Goal: Find specific page/section: Find specific page/section

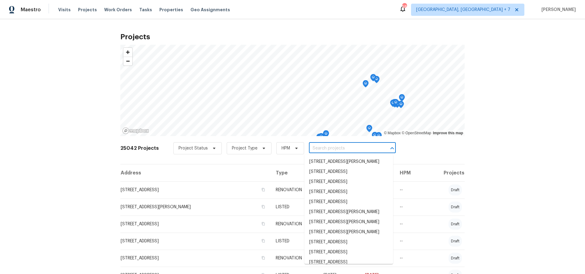
click at [341, 148] on input "text" at bounding box center [344, 148] width 70 height 9
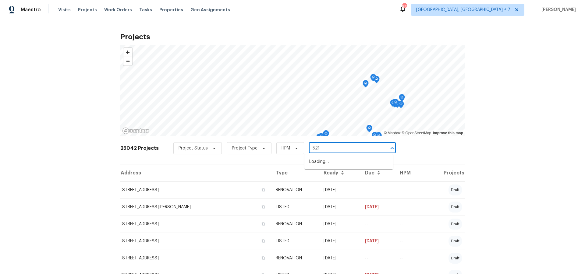
type input "5210"
click at [333, 177] on li "[STREET_ADDRESS][PERSON_NAME]" at bounding box center [348, 172] width 89 height 10
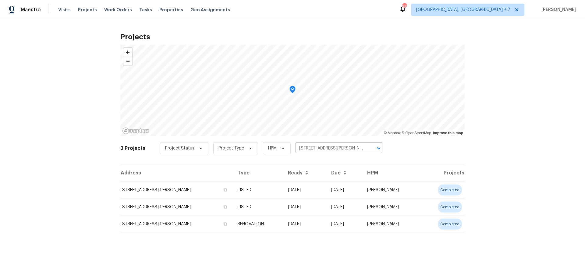
click at [523, 62] on div "Projects © Mapbox © OpenStreetMap Improve this map 3 Projects Project Status Pr…" at bounding box center [292, 135] width 585 height 233
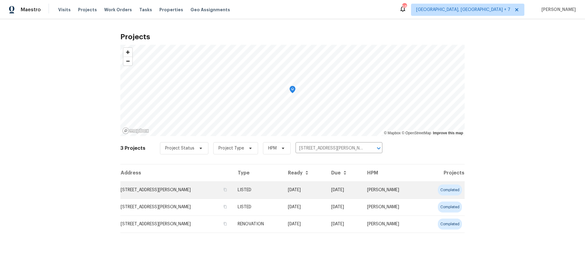
click at [165, 191] on td "[STREET_ADDRESS][PERSON_NAME]" at bounding box center [176, 189] width 112 height 17
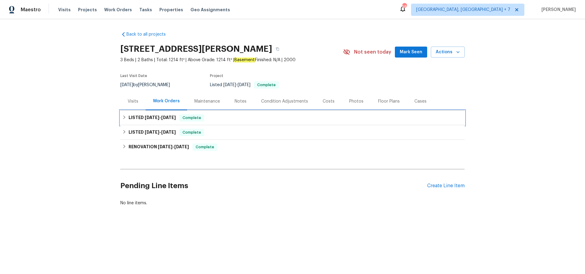
click at [150, 120] on h6 "LISTED [DATE] - [DATE]" at bounding box center [151, 117] width 47 height 7
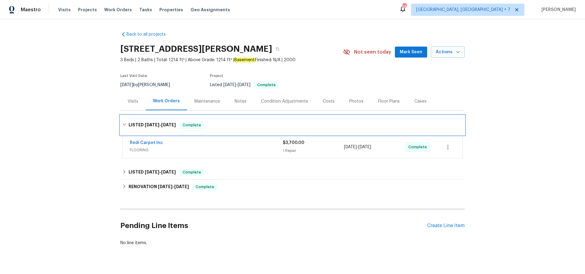
scroll to position [13, 0]
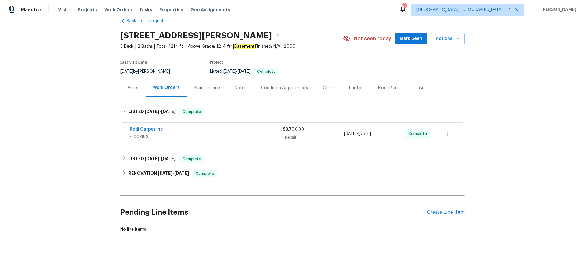
click at [202, 88] on div "Maintenance" at bounding box center [207, 88] width 26 height 6
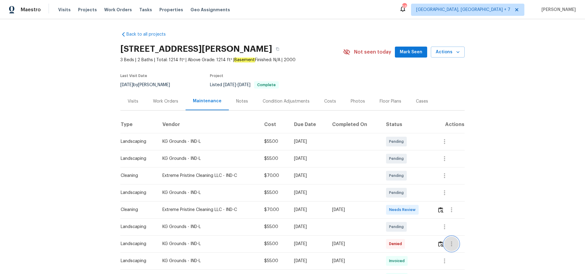
click at [452, 245] on icon "button" at bounding box center [451, 243] width 7 height 7
click at [461, 252] on li "View details" at bounding box center [466, 252] width 43 height 10
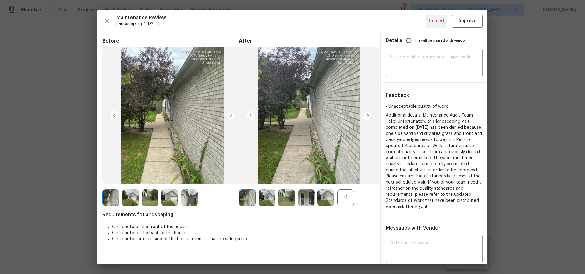
click at [271, 199] on img at bounding box center [266, 197] width 17 height 17
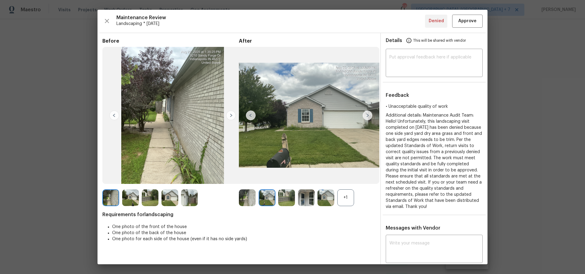
click at [368, 116] on img at bounding box center [367, 116] width 10 height 10
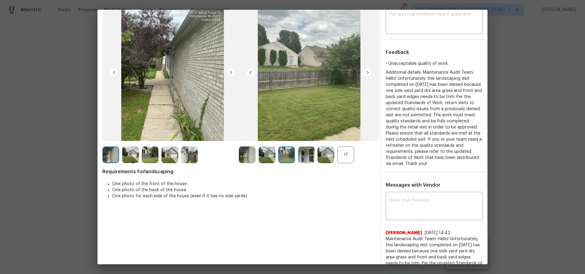
scroll to position [5, 0]
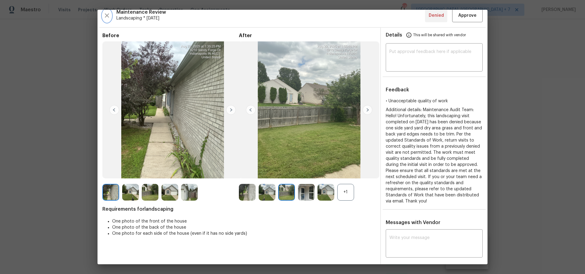
click at [106, 16] on icon "button" at bounding box center [107, 15] width 4 height 4
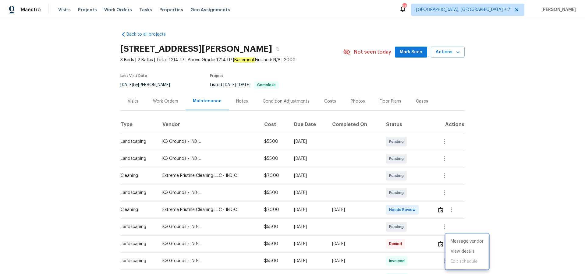
click at [444, 225] on div at bounding box center [292, 137] width 585 height 274
